Goal: Book appointment/travel/reservation

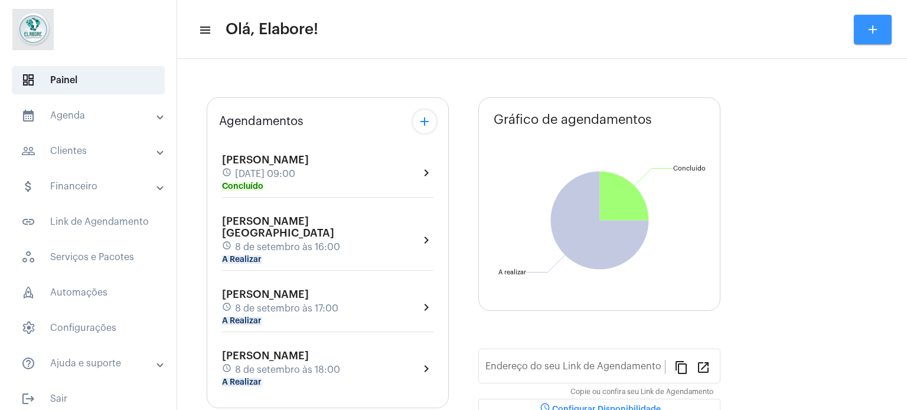
click at [865, 25] on button "add" at bounding box center [873, 30] width 38 height 30
type input "[URL][DOMAIN_NAME]"
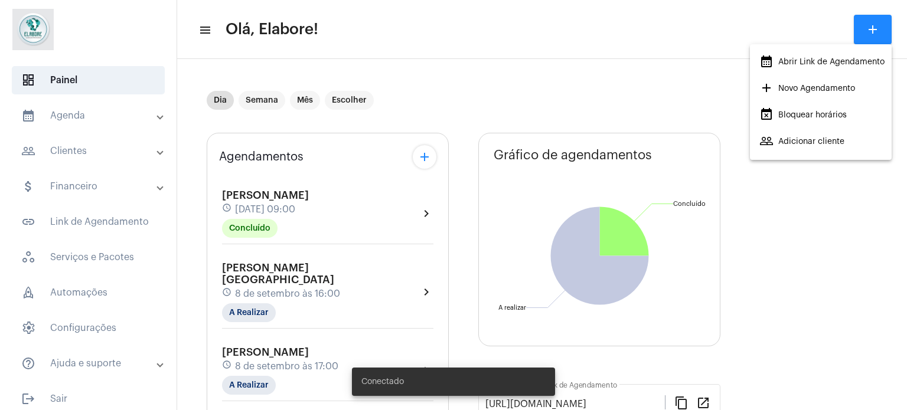
click at [787, 87] on span "add Novo Agendamento" at bounding box center [807, 88] width 96 height 21
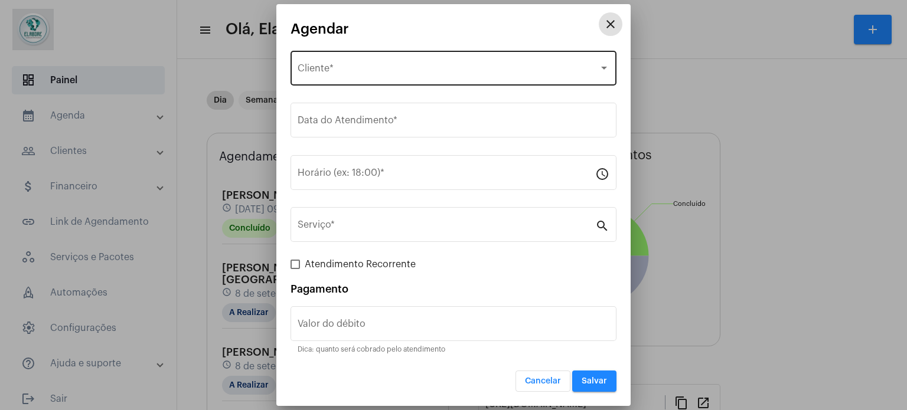
click at [475, 61] on div "Selecione o Cliente Cliente *" at bounding box center [454, 66] width 312 height 37
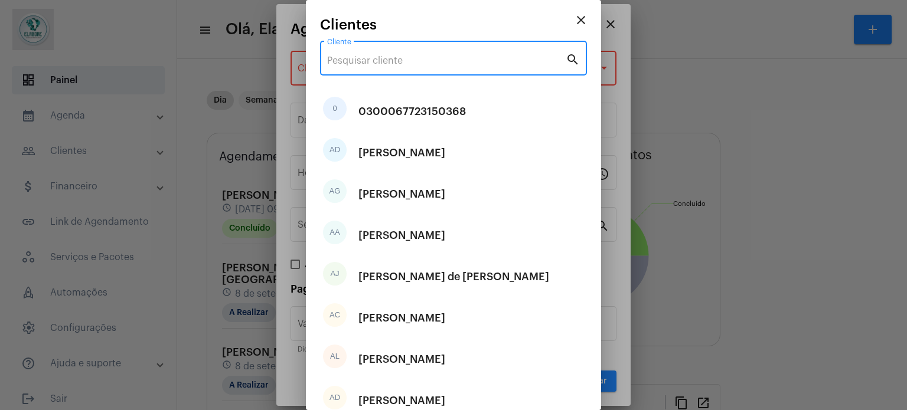
click at [433, 64] on input "Cliente" at bounding box center [446, 60] width 238 height 11
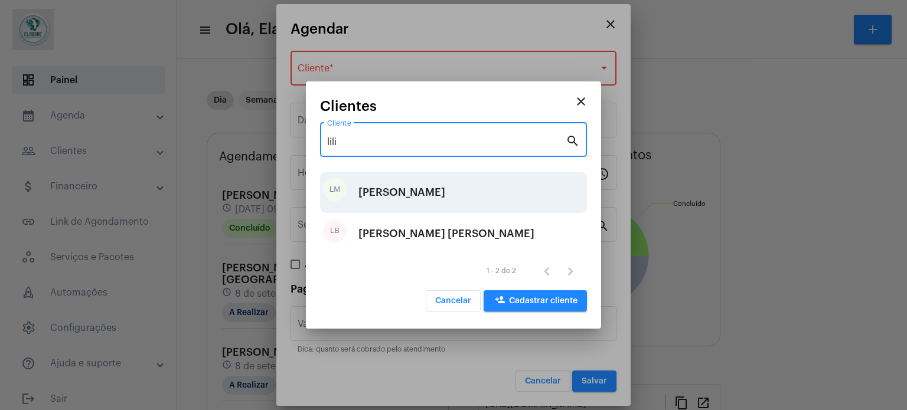
type input "lili"
click at [391, 195] on div "[PERSON_NAME]" at bounding box center [401, 192] width 87 height 35
type input "R$"
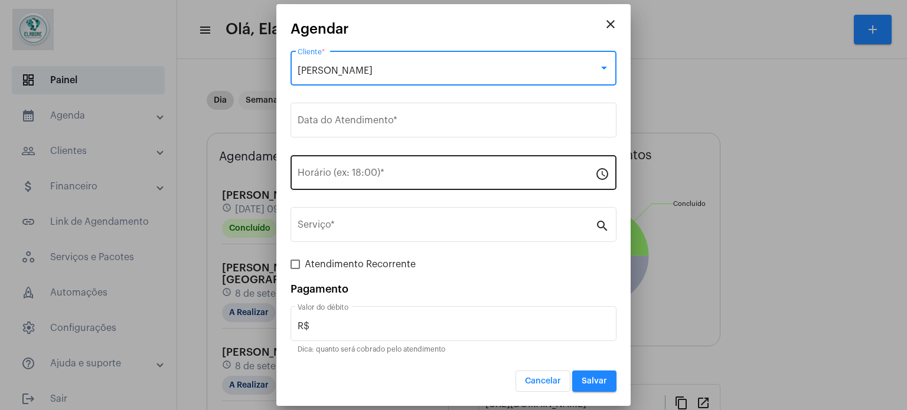
click at [427, 175] on input "Horário (ex: 18:00) *" at bounding box center [447, 175] width 298 height 11
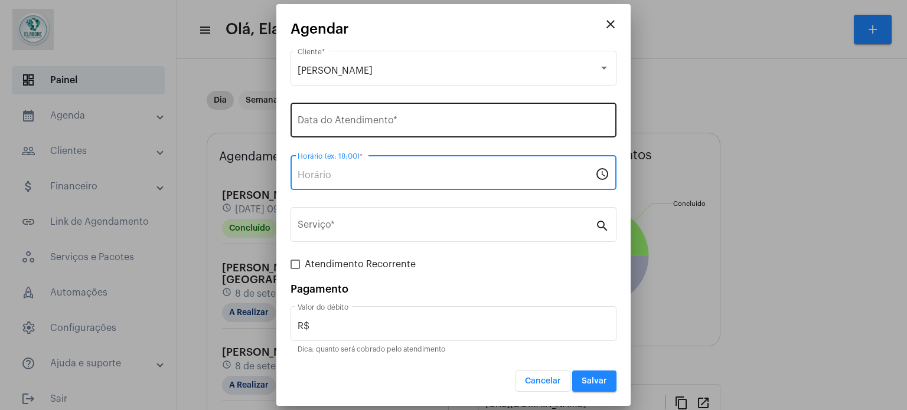
click at [434, 127] on input "Data do Atendimento *" at bounding box center [454, 122] width 312 height 11
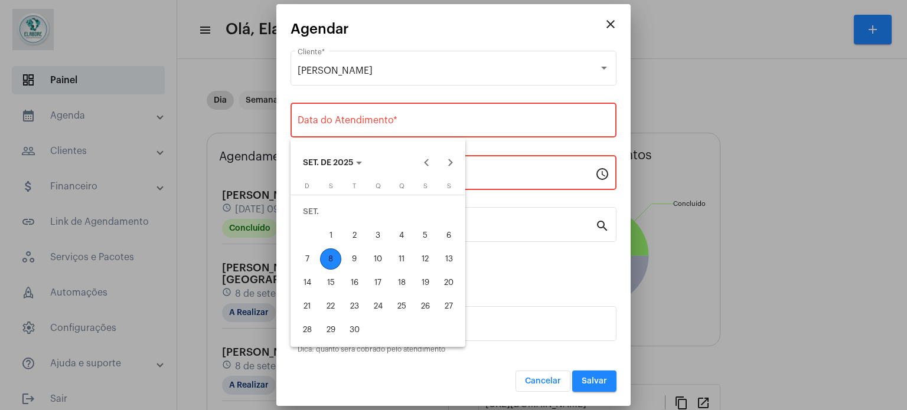
click at [328, 250] on div "8" at bounding box center [330, 259] width 21 height 21
type input "[DATE]"
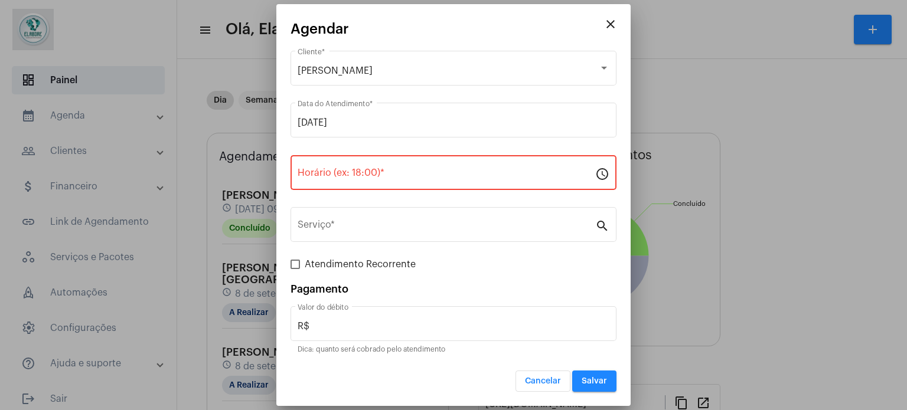
click at [377, 168] on div "Horário (ex: 18:00) *" at bounding box center [447, 171] width 298 height 37
type input "0"
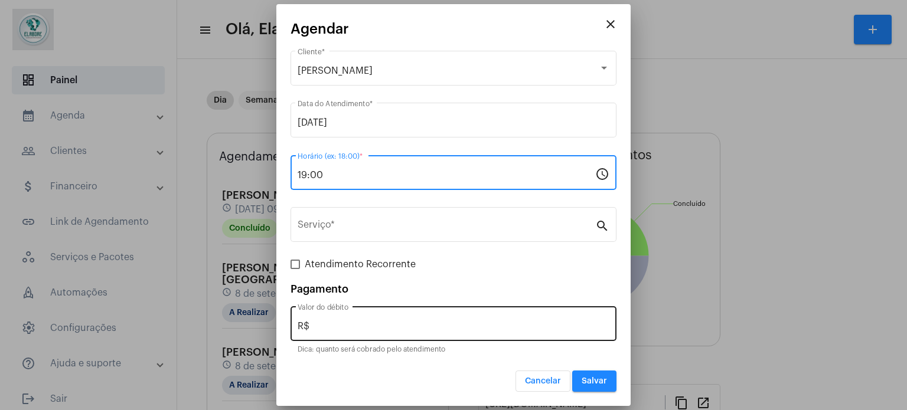
type input "19:00"
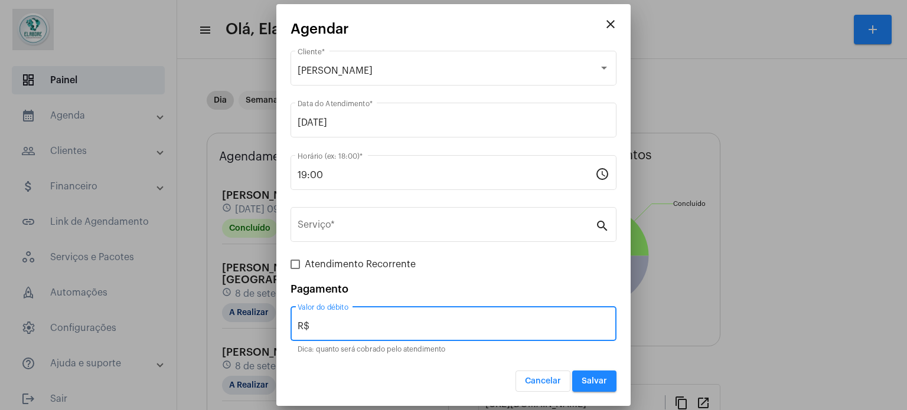
click at [486, 329] on input "R$" at bounding box center [454, 326] width 312 height 11
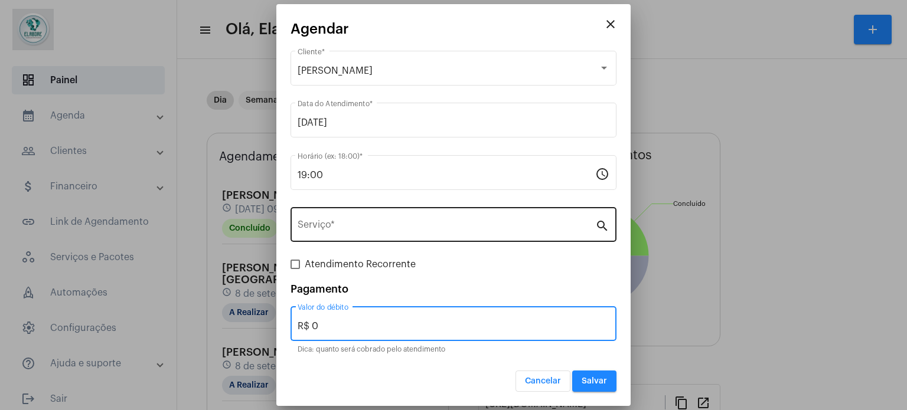
type input "R$ 0"
click at [483, 222] on input "Serviço *" at bounding box center [447, 227] width 298 height 11
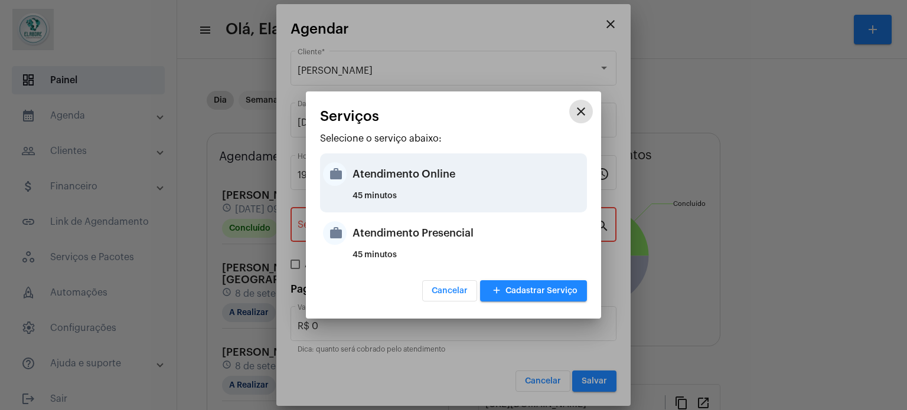
click at [386, 183] on div "Atendimento Online" at bounding box center [467, 173] width 231 height 35
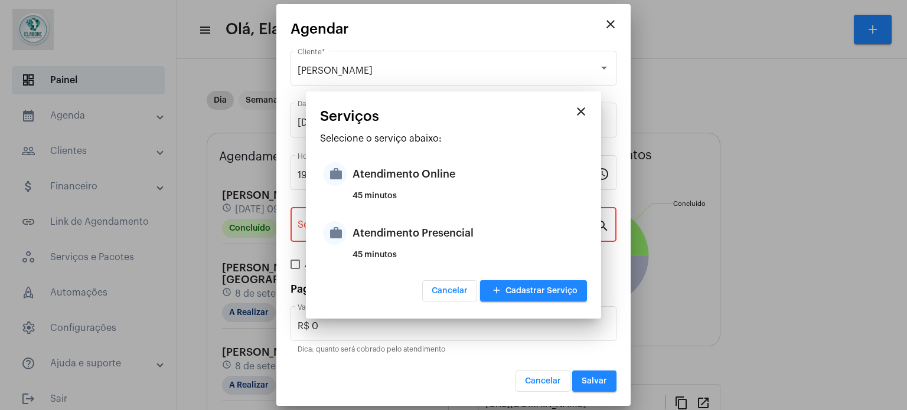
type input "Atendimento Online"
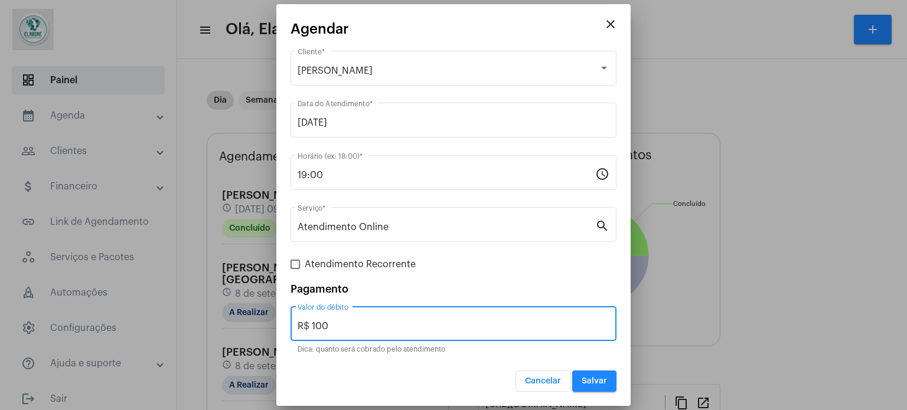
drag, startPoint x: 352, startPoint y: 330, endPoint x: 275, endPoint y: 314, distance: 79.0
click at [275, 314] on div "close Agendar [PERSON_NAME] Cliente * [DATE] Data do Atendimento * 19:00 Horári…" at bounding box center [453, 205] width 907 height 410
type input "R$ 0"
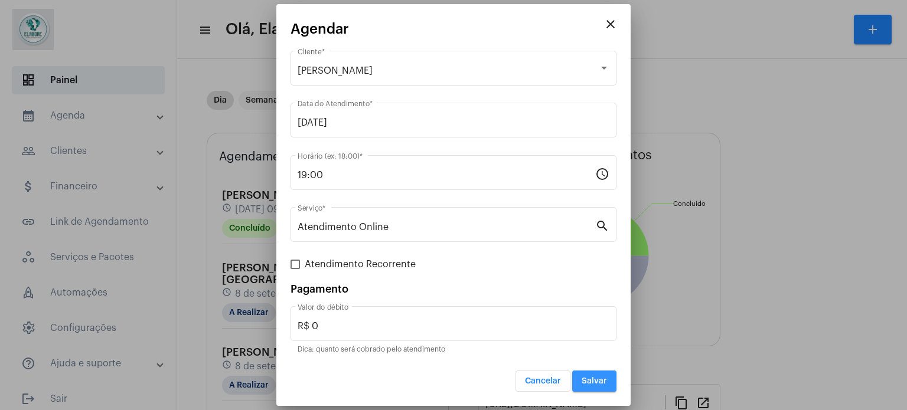
click at [577, 387] on button "Salvar" at bounding box center [594, 381] width 44 height 21
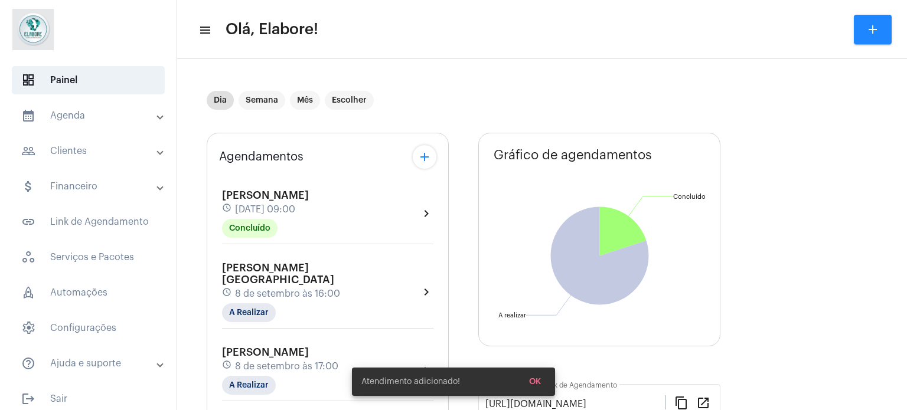
scroll to position [295, 0]
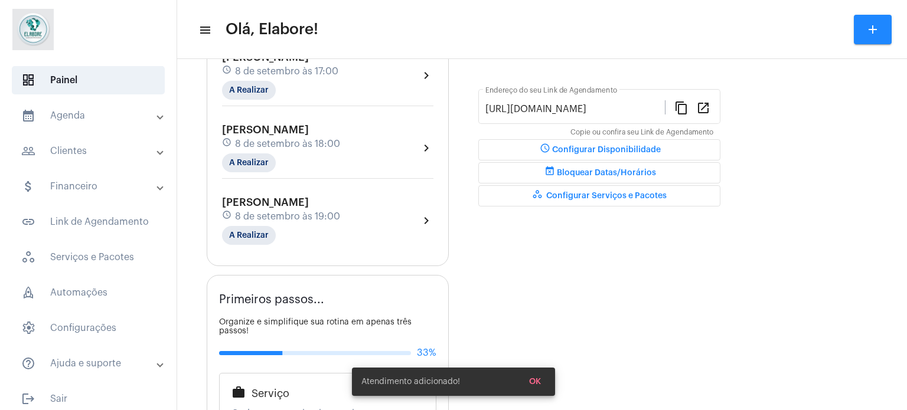
drag, startPoint x: 320, startPoint y: 204, endPoint x: 288, endPoint y: 189, distance: 34.9
click at [320, 211] on span "8 de setembro às 19:00" at bounding box center [287, 216] width 105 height 11
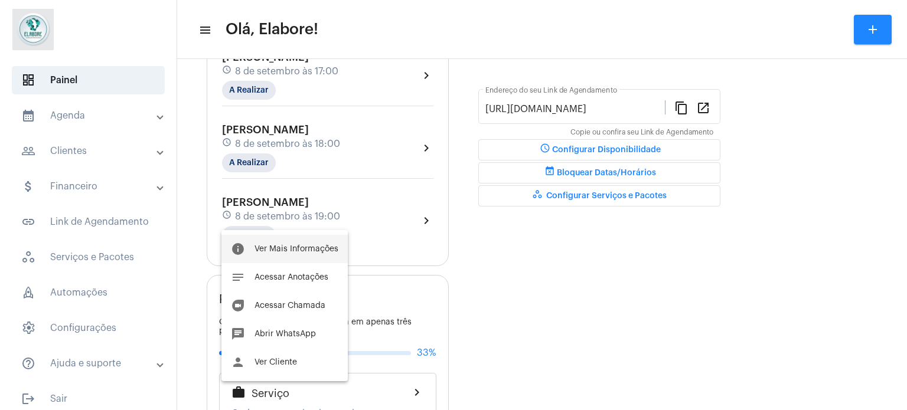
drag, startPoint x: 258, startPoint y: 246, endPoint x: 243, endPoint y: 241, distance: 15.7
click at [243, 241] on button "info Ver Mais Informações" at bounding box center [284, 249] width 126 height 28
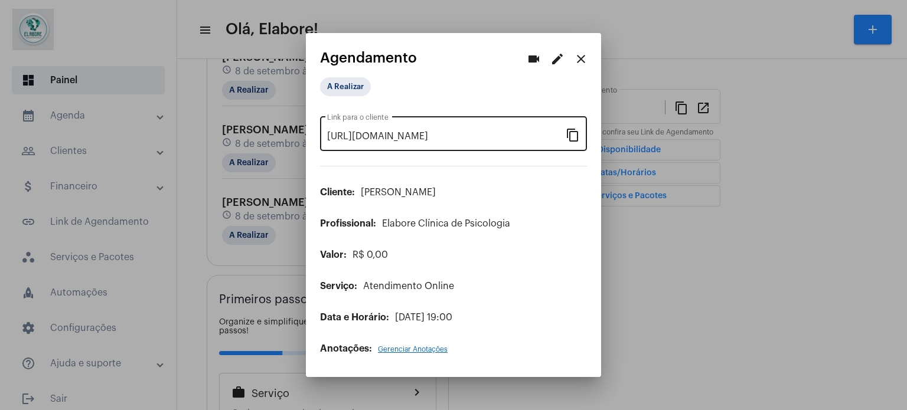
click at [576, 130] on mat-icon "content_copy" at bounding box center [573, 135] width 14 height 14
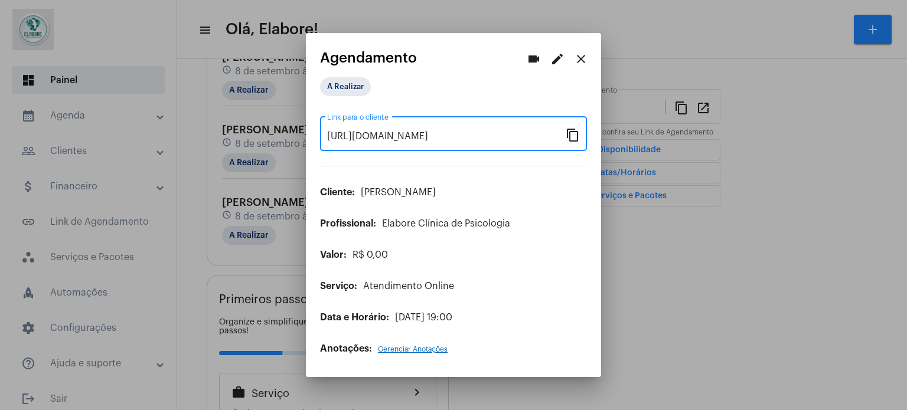
click at [580, 57] on mat-icon "close" at bounding box center [581, 59] width 14 height 14
